Goal: Information Seeking & Learning: Check status

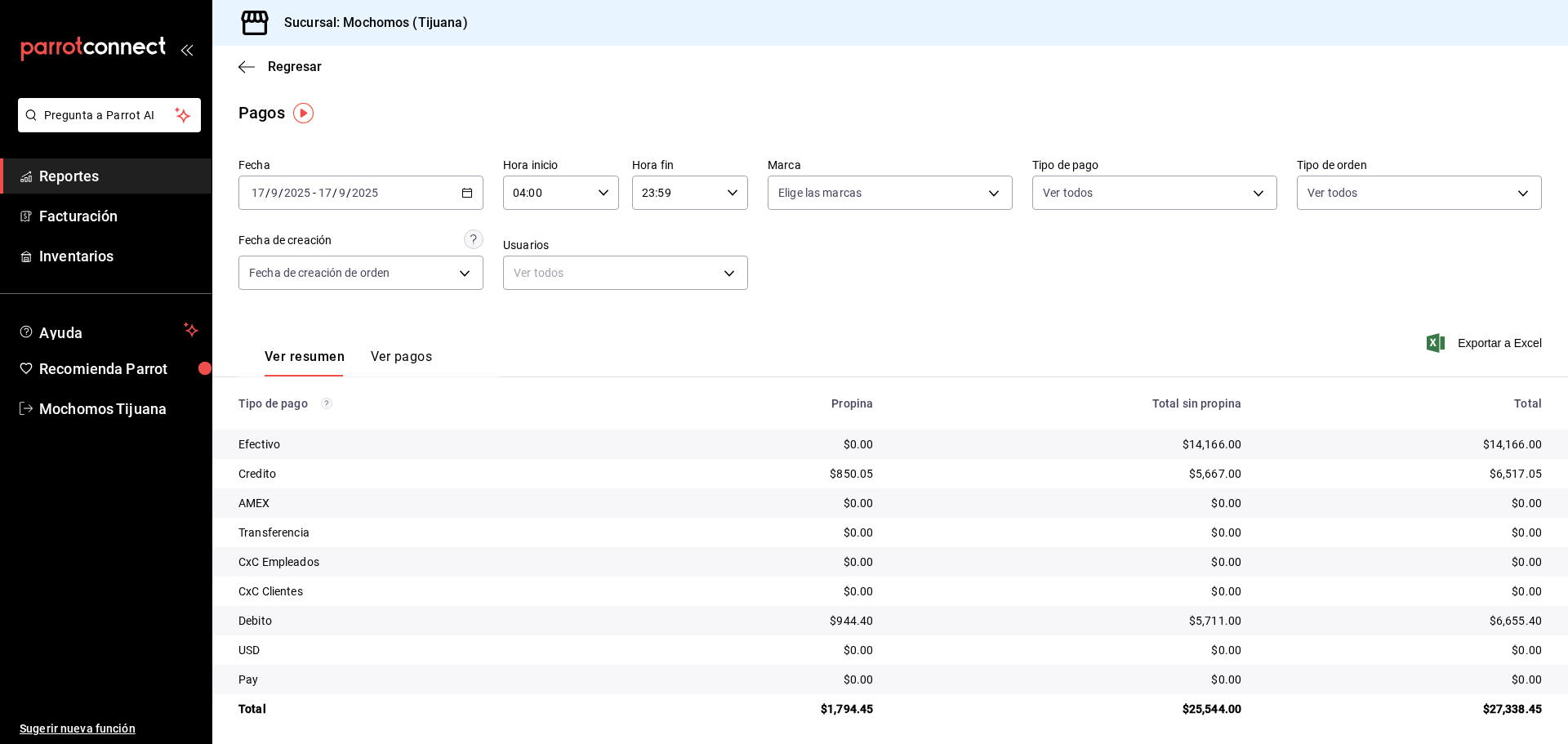
click at [294, 75] on div "Regresar" at bounding box center [890, 67] width 1355 height 42
click at [298, 62] on span "Regresar" at bounding box center [295, 66] width 54 height 15
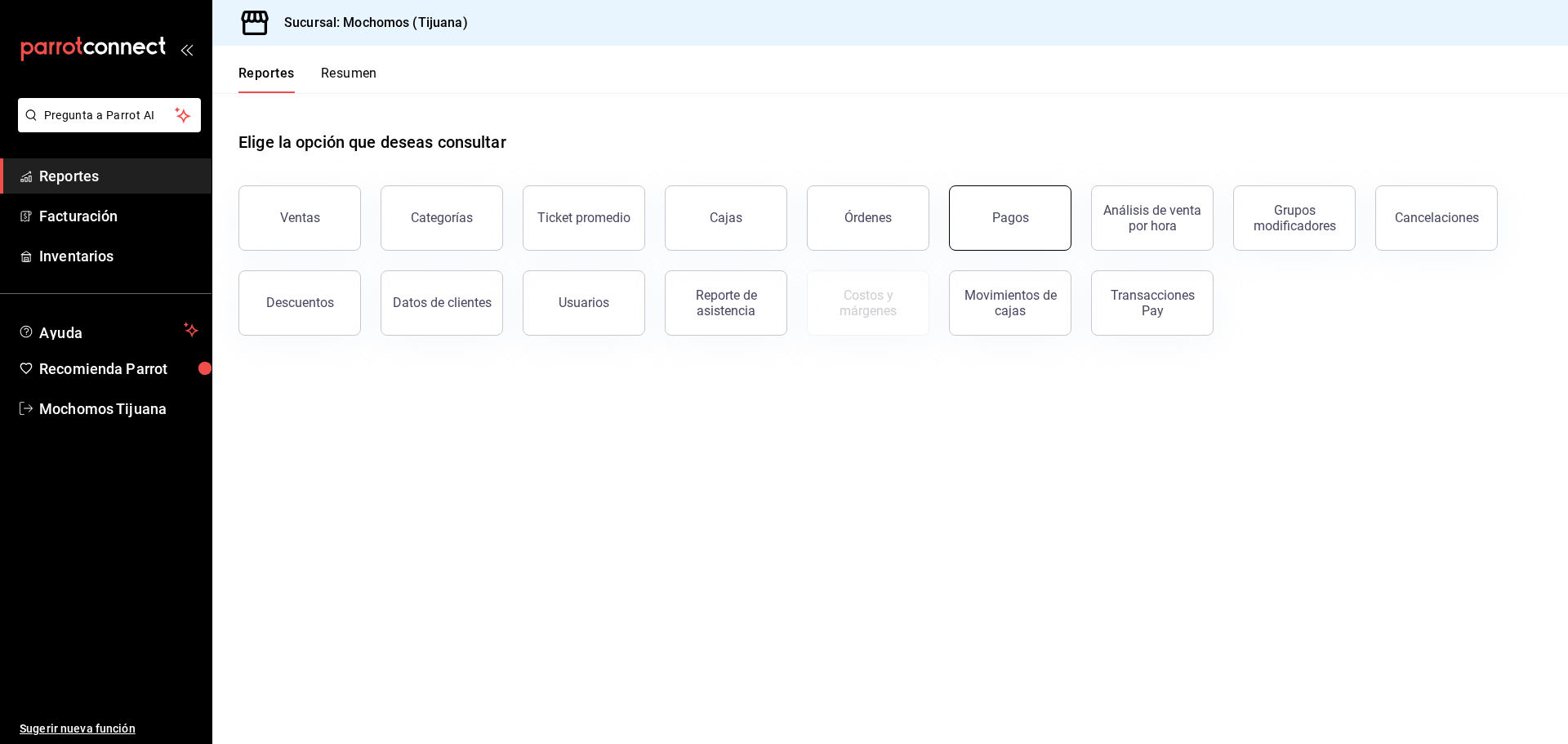
click at [982, 222] on button "Pagos" at bounding box center [1010, 218] width 122 height 65
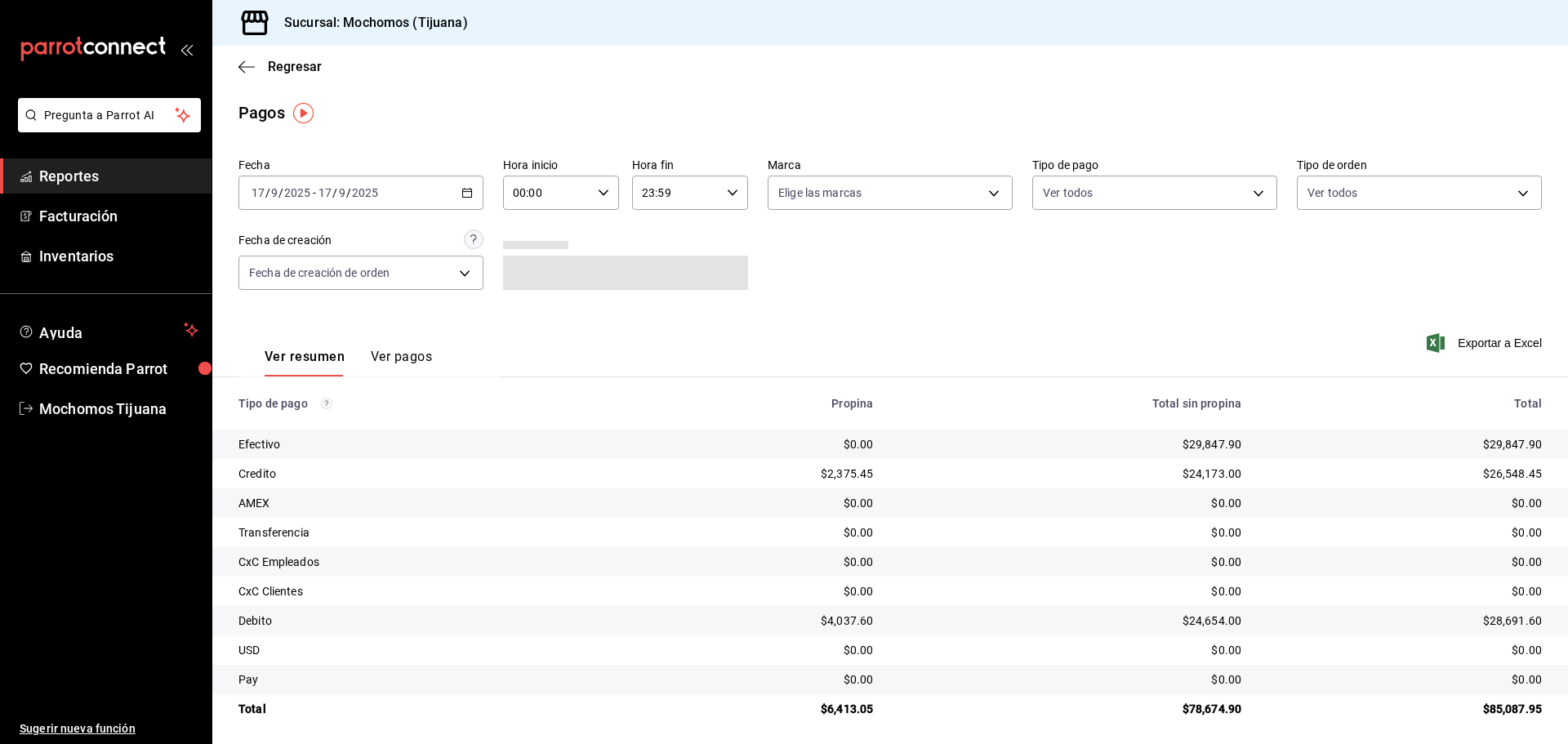
click at [601, 191] on icon "button" at bounding box center [603, 193] width 12 height 12
click at [538, 227] on span "04" at bounding box center [529, 228] width 32 height 13
type input "04:00"
click at [1249, 195] on div at bounding box center [784, 372] width 1568 height 744
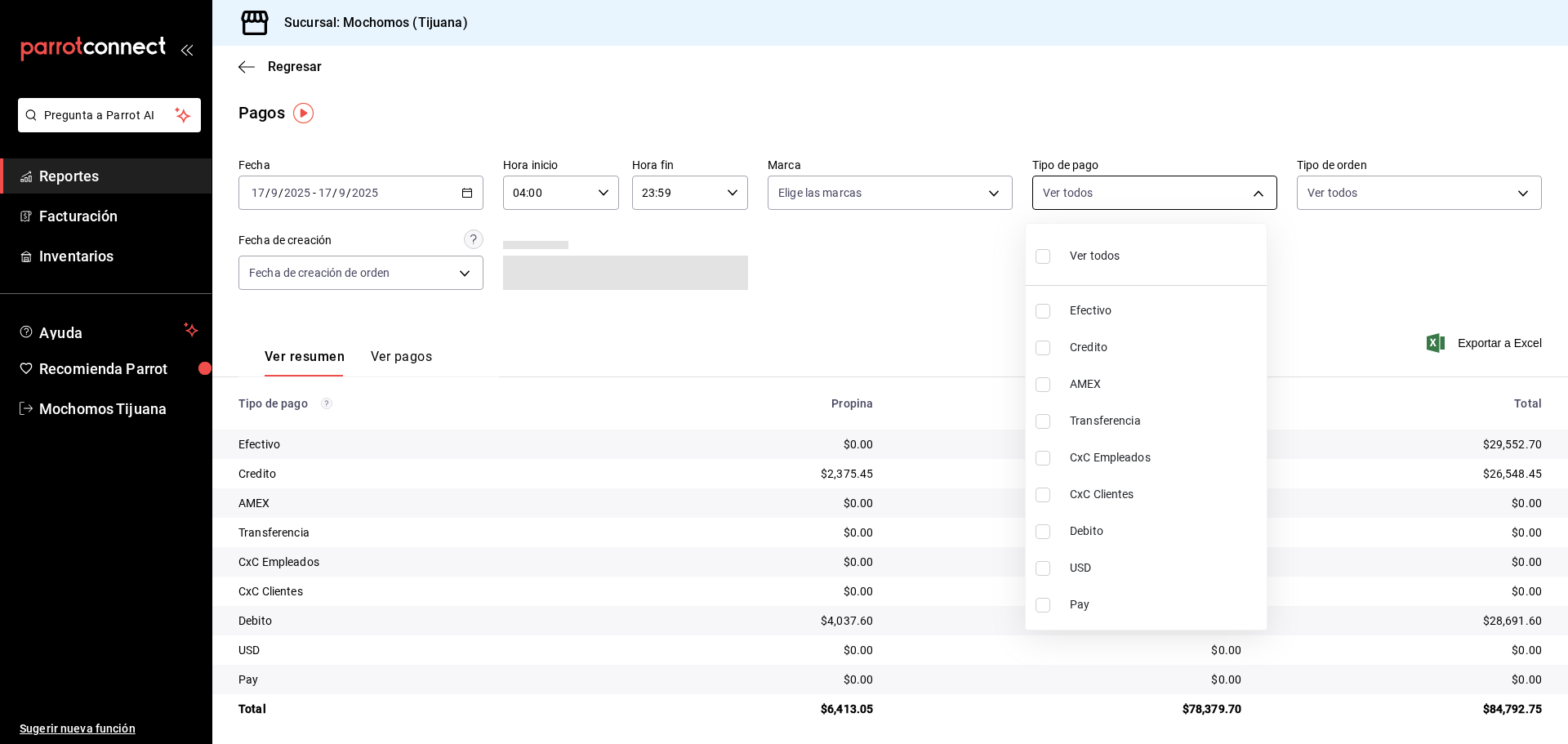
click at [1250, 195] on body "Pregunta a Parrot AI Reportes Facturación Inventarios Ayuda Recomienda Parrot M…" at bounding box center [784, 372] width 1568 height 744
click at [1050, 349] on label at bounding box center [1045, 348] width 21 height 14
click at [1050, 349] on input "checkbox" at bounding box center [1042, 348] width 14 height 14
checkbox input "false"
click at [1050, 348] on input "checkbox" at bounding box center [1050, 348] width 14 height 14
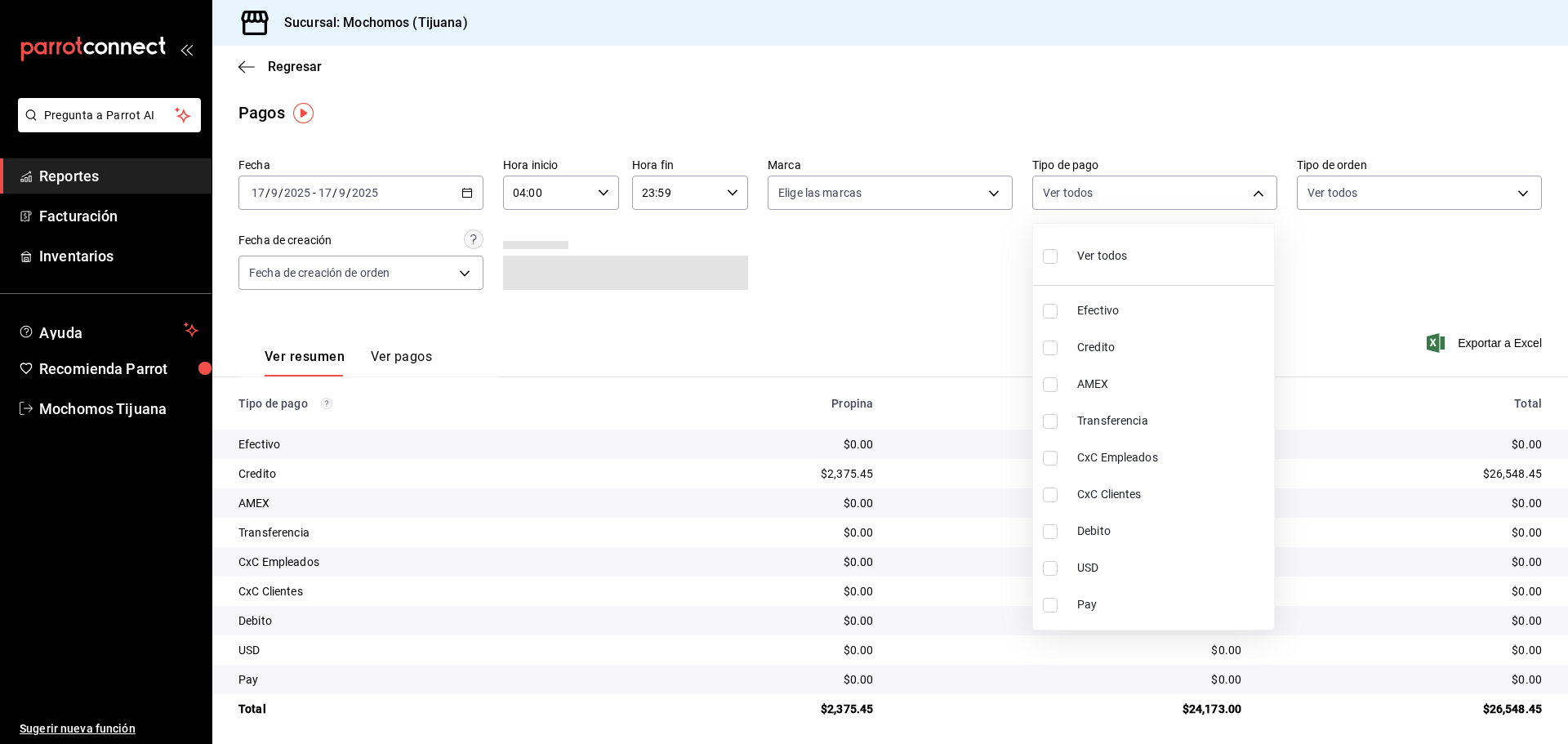
checkbox input "true"
type input "a27a072c-b141-4985-9f83-ae60dbe2196b"
click at [1051, 538] on input "checkbox" at bounding box center [1050, 531] width 14 height 14
checkbox input "true"
type input "a27a072c-b141-4985-9f83-ae60dbe2196b,b7370aa5-450f-4a05-bab4-2784151f97fb"
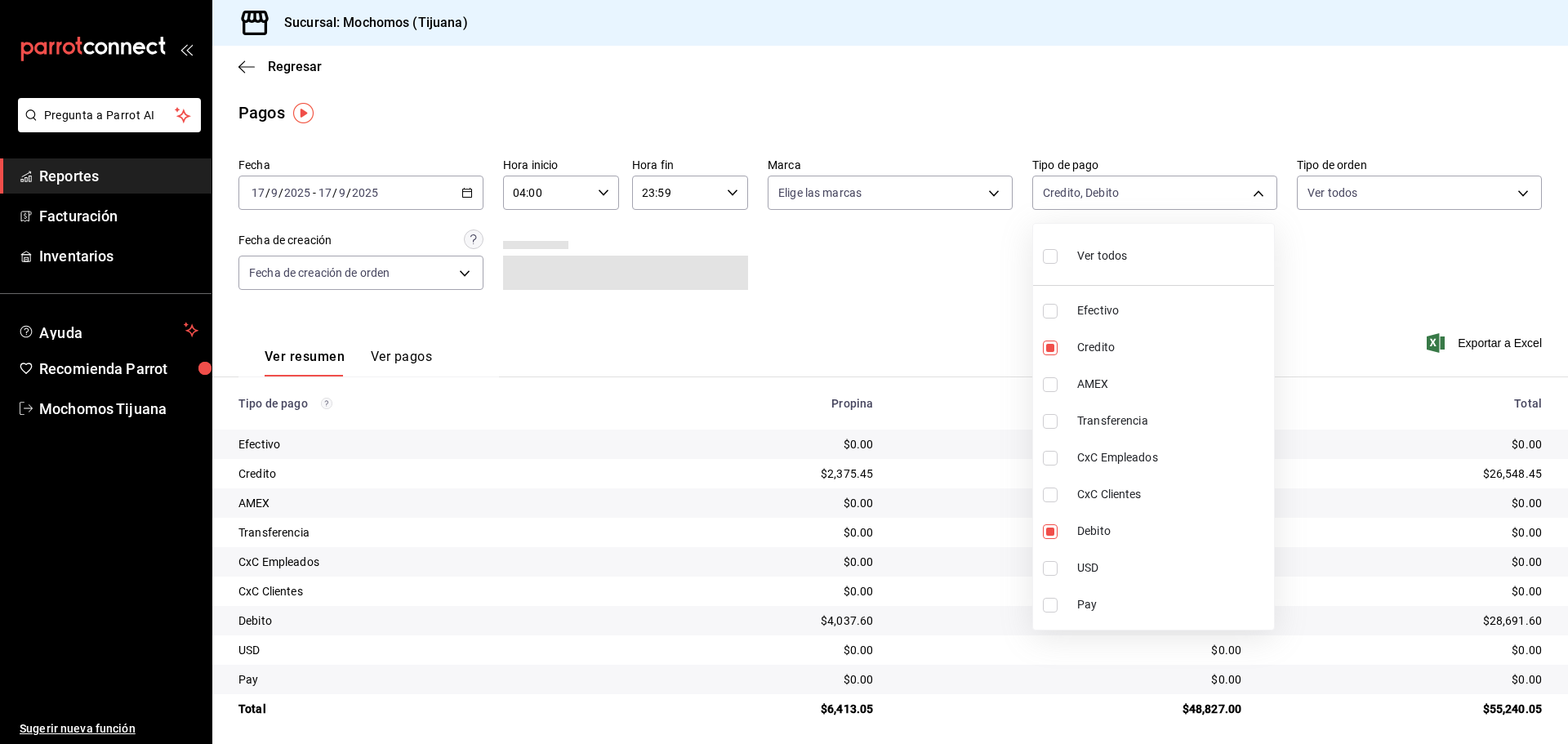
click at [919, 330] on div at bounding box center [784, 372] width 1568 height 744
